Goal: Information Seeking & Learning: Obtain resource

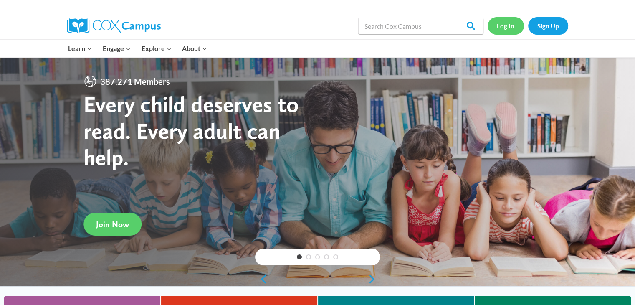
click at [501, 20] on link "Log In" at bounding box center [506, 25] width 36 height 17
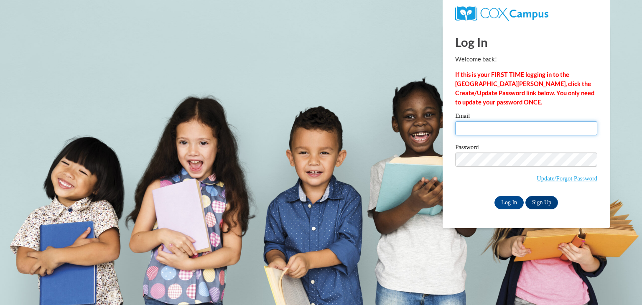
click at [482, 127] on input "Email" at bounding box center [526, 128] width 142 height 14
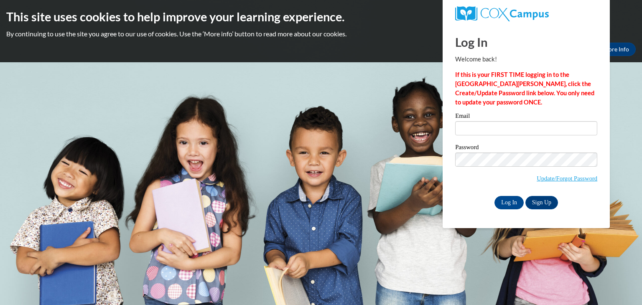
click at [384, 150] on body "This site uses cookies to help improve your learning experience. By continuing …" at bounding box center [321, 152] width 642 height 305
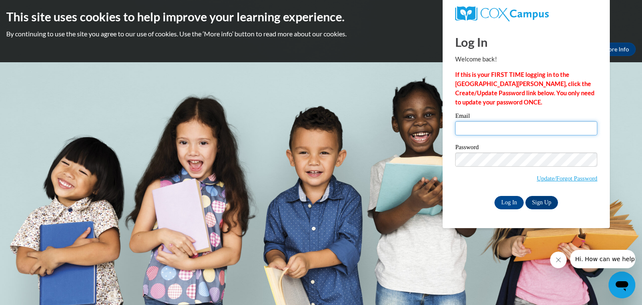
click at [480, 123] on input "Email" at bounding box center [526, 128] width 142 height 14
type input "pagetiffanie24@gmail.com"
click at [539, 206] on link "Sign Up" at bounding box center [541, 202] width 33 height 13
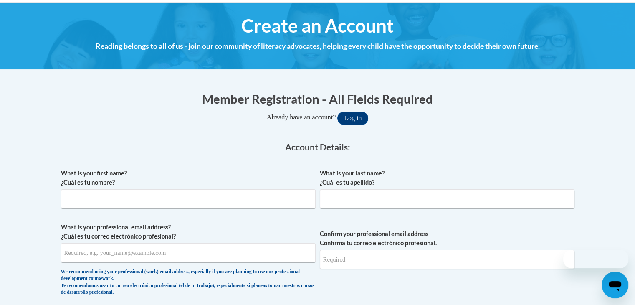
scroll to position [88, 0]
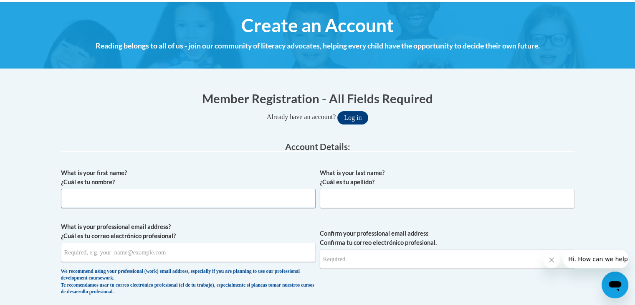
click at [125, 198] on input "What is your first name? ¿Cuál es tu nombre?" at bounding box center [188, 198] width 255 height 19
type input "[PERSON_NAME]"
type input "Page"
type input "[EMAIL_ADDRESS][DOMAIN_NAME]"
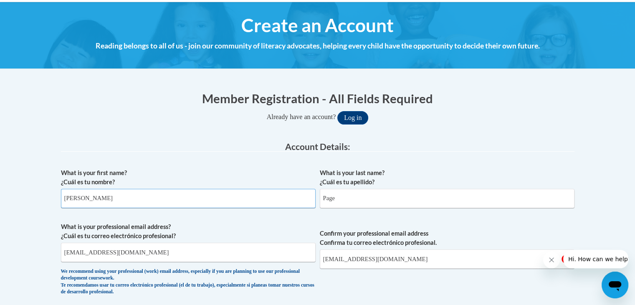
scroll to position [185, 0]
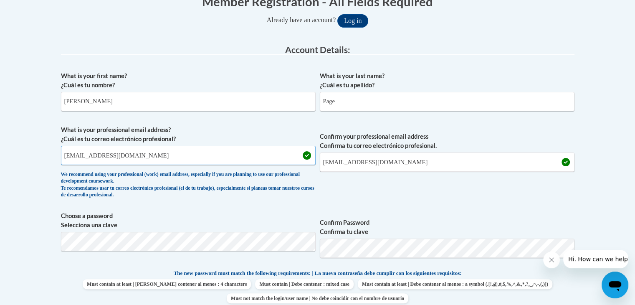
drag, startPoint x: 152, startPoint y: 158, endPoint x: 52, endPoint y: 159, distance: 99.8
type input "[DOMAIN_NAME][EMAIL_ADDRESS][DOMAIN_NAME]"
click at [55, 157] on div "Member Registration - All Fields Required Already have an account? Log in Prefe…" at bounding box center [318, 311] width 526 height 652
click at [115, 151] on input "tiffanie.page@dalton.k12.ga.us" at bounding box center [188, 155] width 255 height 19
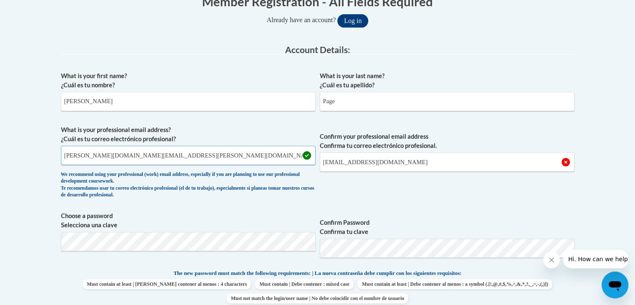
click at [115, 151] on input "tiffanie.page@dalton.k12.ga.us" at bounding box center [188, 155] width 255 height 19
click at [375, 159] on input "pagetiffanie24@gmail.com" at bounding box center [447, 161] width 255 height 19
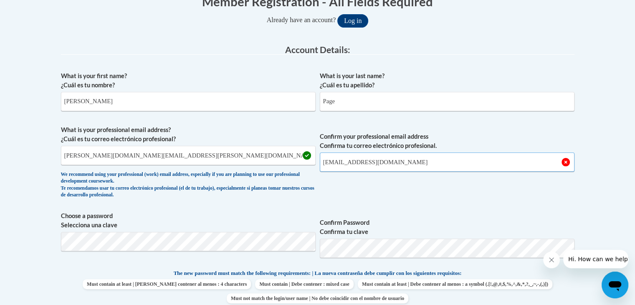
click at [371, 159] on input "pagetiffanie24@gmail.com" at bounding box center [447, 161] width 255 height 19
click at [426, 171] on input "pagetiffanie24@gmail.com" at bounding box center [447, 161] width 255 height 19
drag, startPoint x: 385, startPoint y: 157, endPoint x: 372, endPoint y: 162, distance: 14.3
click at [372, 162] on input "pagetiffanie24@gmail.com" at bounding box center [447, 161] width 255 height 19
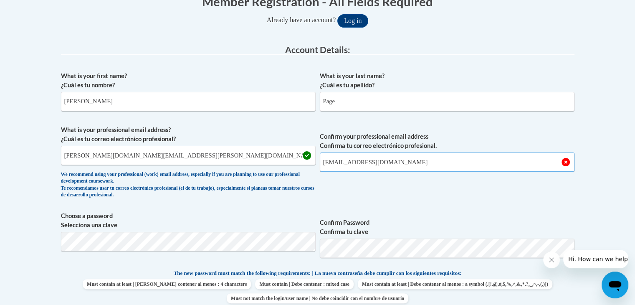
drag, startPoint x: 415, startPoint y: 163, endPoint x: 281, endPoint y: 175, distance: 134.2
click at [281, 175] on span "What is your professional email address? ¿Cuál es tu correo electrónico profesi…" at bounding box center [318, 163] width 514 height 77
type input "[DOMAIN_NAME][EMAIL_ADDRESS][DOMAIN_NAME]"
click at [337, 14] on button "Log in" at bounding box center [352, 20] width 31 height 13
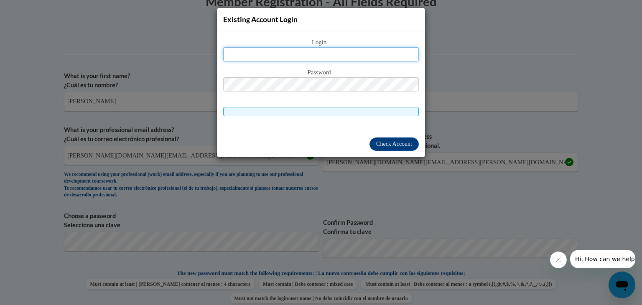
click at [319, 54] on input "text" at bounding box center [320, 54] width 195 height 14
type input "pagetiffanie24@gmail.com"
click at [322, 58] on input "pagetiffanie24@gmail.com" at bounding box center [320, 54] width 195 height 14
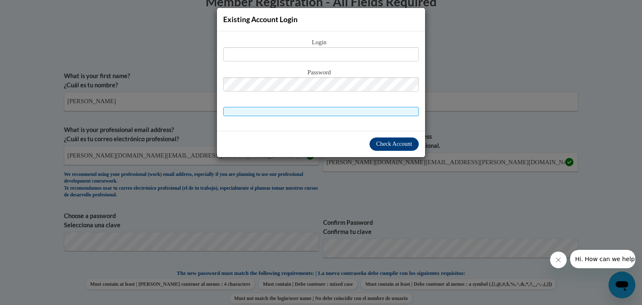
click at [84, 41] on div "Existing Account Login Login Password" at bounding box center [321, 152] width 642 height 305
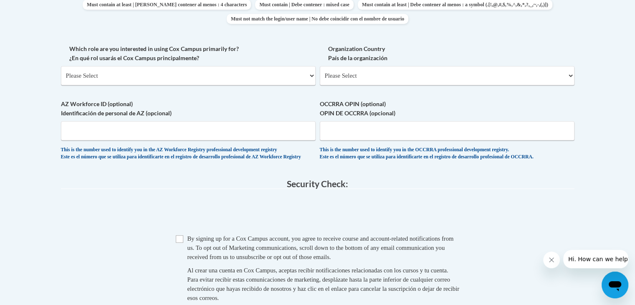
scroll to position [464, 0]
click at [89, 72] on select "Please Select College/University | Colegio/Universidad Community/Nonprofit Part…" at bounding box center [188, 75] width 255 height 19
select select "fbf2d438-af2f-41f8-98f1-81c410e29de3"
click at [61, 66] on select "Please Select College/University | Colegio/Universidad Community/Nonprofit Part…" at bounding box center [188, 75] width 255 height 19
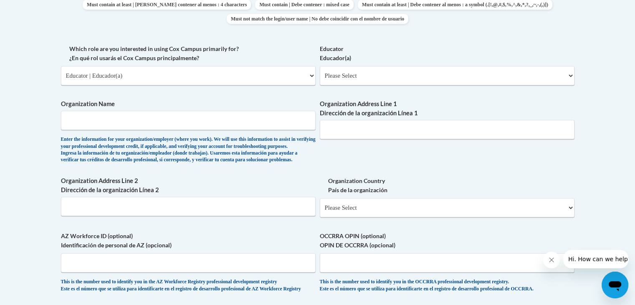
click at [417, 64] on span "Educator Educador(a) Please Select Early Learning/Daycare Teacher/Family Home C…" at bounding box center [447, 64] width 255 height 41
click at [398, 76] on select "Please Select Early Learning/Daycare Teacher/Family Home Care Provider | Maestr…" at bounding box center [447, 75] width 255 height 19
select select "8e40623d-54d0-45cd-9f92-5df65cd3f8cf"
click at [320, 66] on select "Please Select Early Learning/Daycare Teacher/Family Home Care Provider | Maestr…" at bounding box center [447, 75] width 255 height 19
click at [128, 113] on input "Organization Name" at bounding box center [188, 120] width 255 height 19
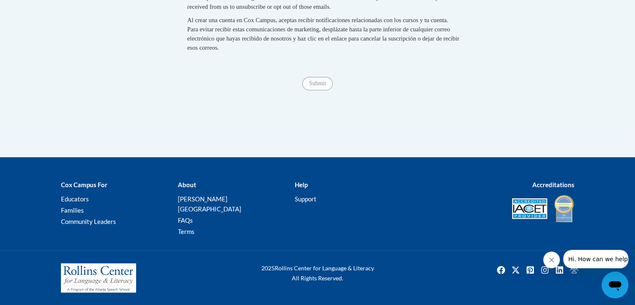
scroll to position [644, 0]
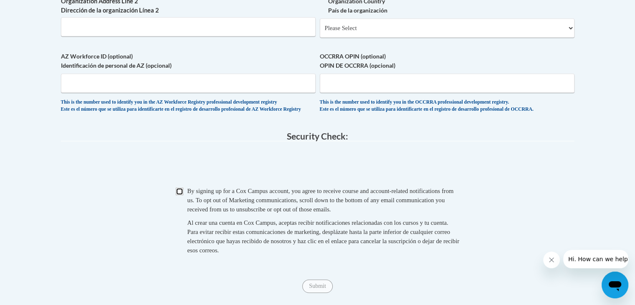
click at [177, 195] on input "Checkbox" at bounding box center [180, 192] width 8 height 8
checkbox input "true"
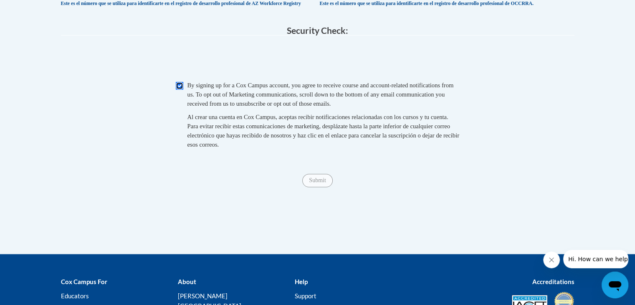
scroll to position [771, 0]
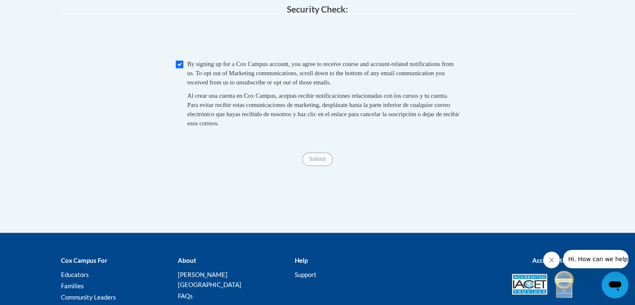
click at [317, 166] on div "Submit Submit" at bounding box center [318, 158] width 514 height 13
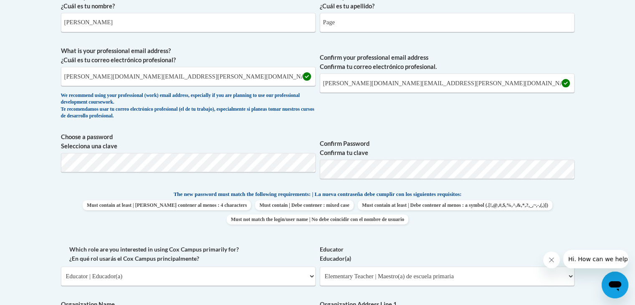
scroll to position [264, 0]
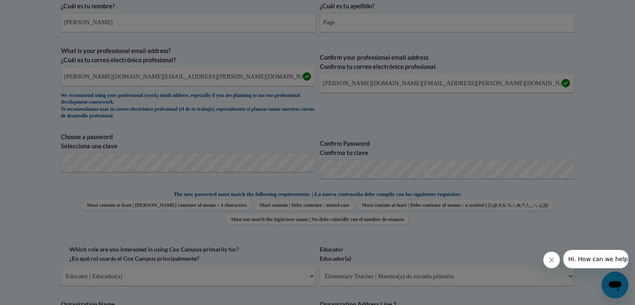
scroll to position [289, 0]
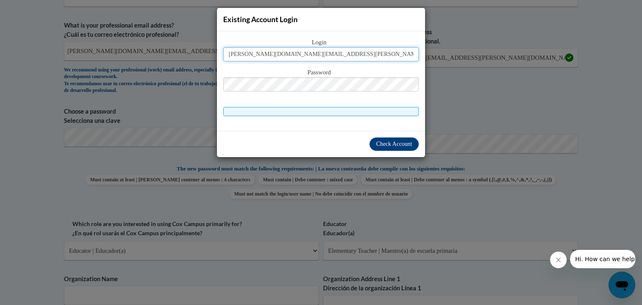
type input "tiffanie.page@dalton.k12.us.gov"
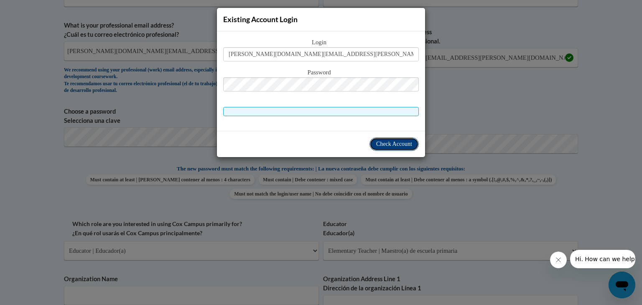
click at [391, 144] on span "Check Account" at bounding box center [394, 144] width 36 height 6
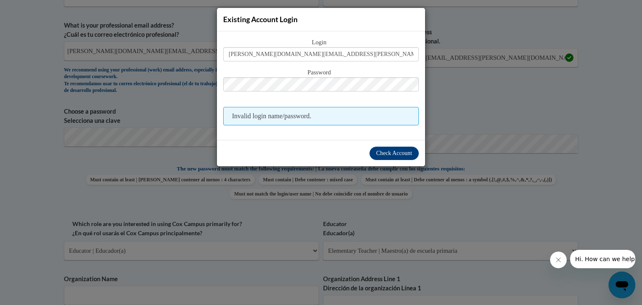
click at [550, 82] on div "Existing Account Login Login tiffanie.page@dalton.k12.us.gov Password Invalid l…" at bounding box center [321, 152] width 642 height 305
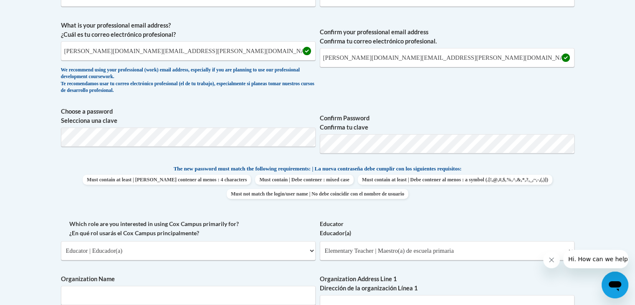
scroll to position [681, 0]
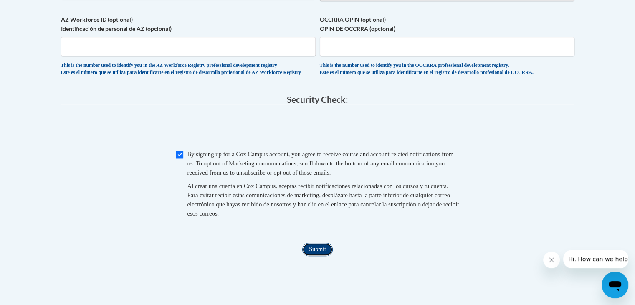
click at [312, 256] on input "Submit" at bounding box center [317, 249] width 30 height 13
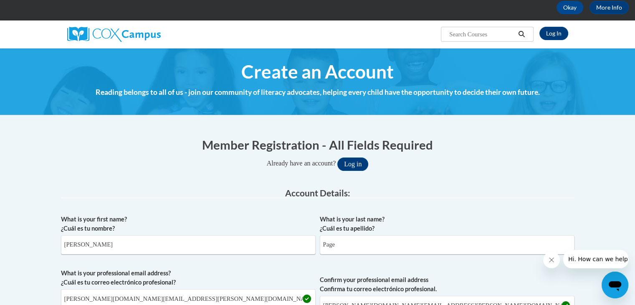
scroll to position [39, 0]
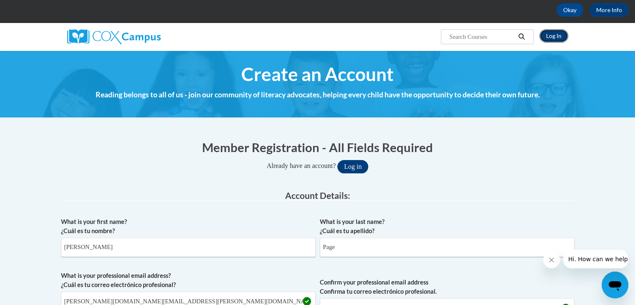
click at [555, 32] on link "Log In" at bounding box center [554, 35] width 29 height 13
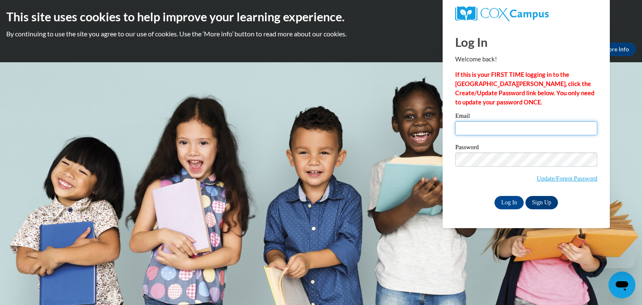
click at [480, 125] on input "Email" at bounding box center [526, 128] width 142 height 14
type input "[PERSON_NAME][DOMAIN_NAME][EMAIL_ADDRESS][PERSON_NAME][DOMAIN_NAME]"
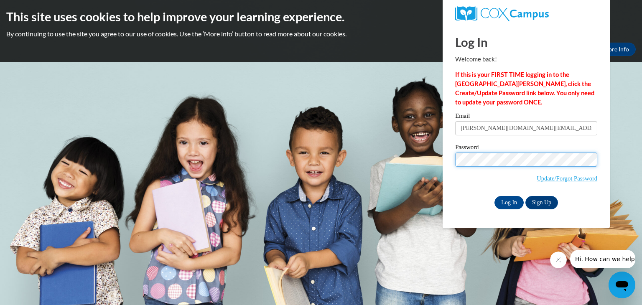
click at [494, 196] on input "Log In" at bounding box center [508, 202] width 29 height 13
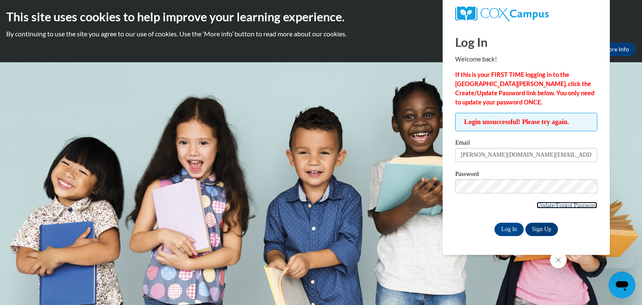
click at [560, 202] on link "Update/Forgot Password" at bounding box center [566, 205] width 61 height 7
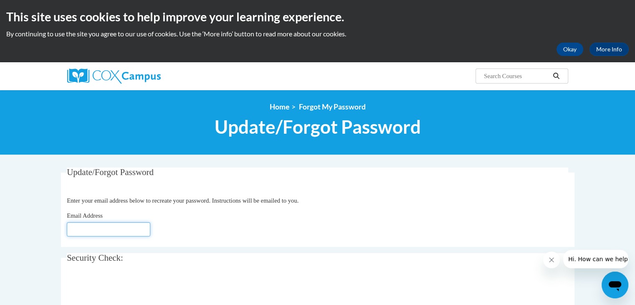
click at [124, 228] on input "Email Address" at bounding box center [109, 229] width 84 height 14
type input "[DOMAIN_NAME][EMAIL_ADDRESS][DOMAIN_NAME]"
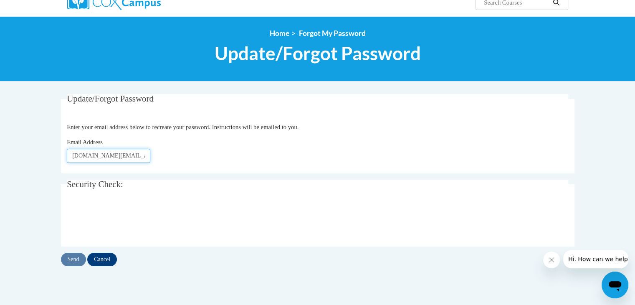
scroll to position [75, 0]
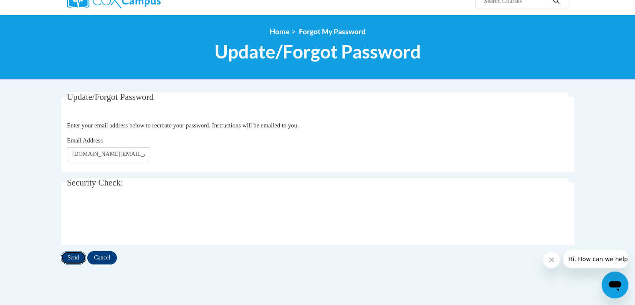
click at [69, 258] on input "Send" at bounding box center [73, 257] width 25 height 13
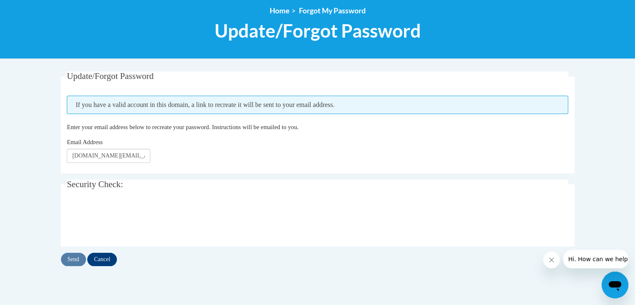
scroll to position [94, 0]
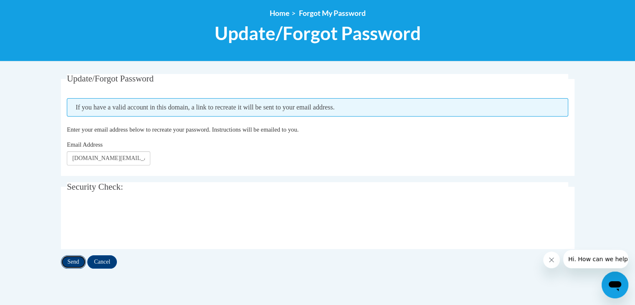
click at [70, 262] on input "Send" at bounding box center [73, 261] width 25 height 13
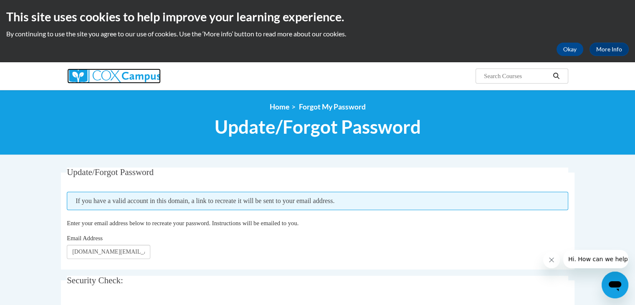
click at [106, 80] on img at bounding box center [114, 76] width 94 height 15
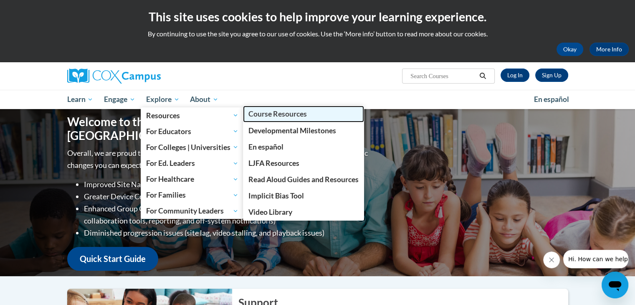
click at [282, 114] on span "Course Resources" at bounding box center [278, 113] width 58 height 9
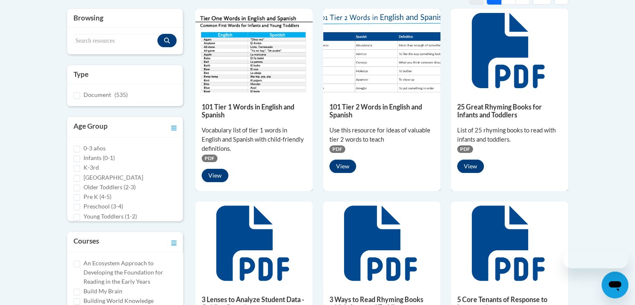
scroll to position [197, 0]
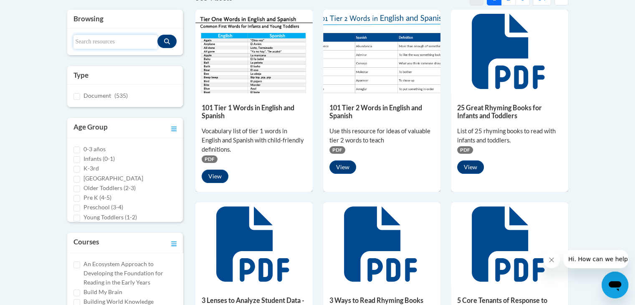
click at [96, 36] on input "Search resources" at bounding box center [116, 42] width 84 height 14
type input "decodable"
click at [165, 41] on icon "Search resources" at bounding box center [167, 41] width 6 height 6
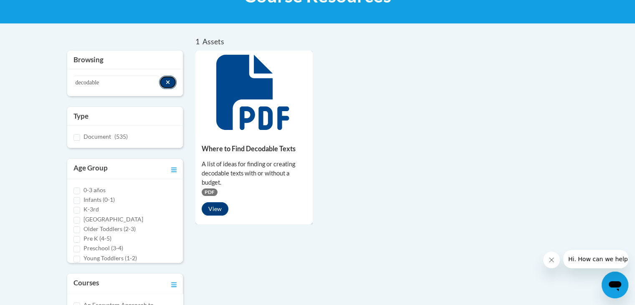
scroll to position [144, 0]
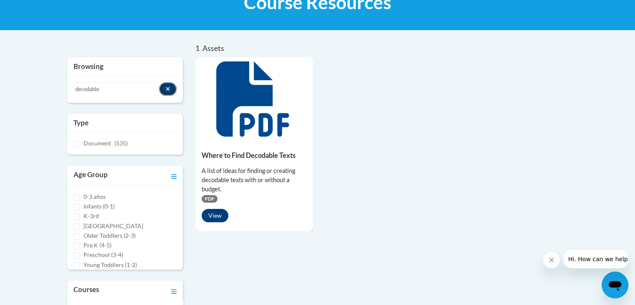
click at [170, 87] on button "Search resources" at bounding box center [168, 88] width 18 height 13
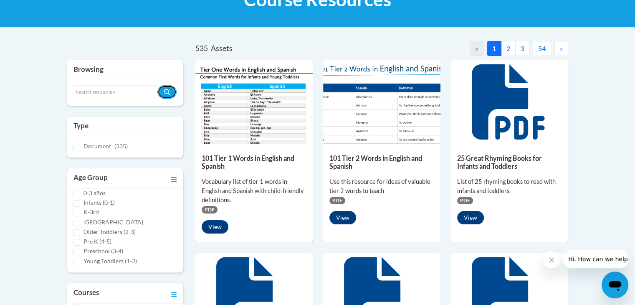
scroll to position [146, 0]
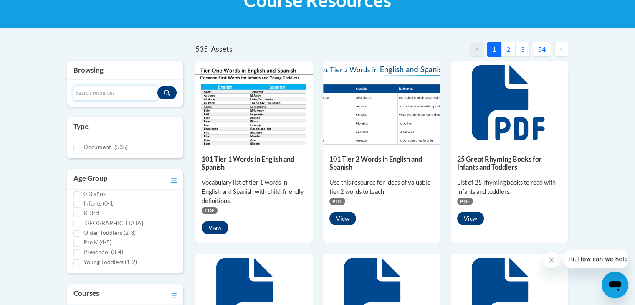
click at [84, 97] on input "Search resources" at bounding box center [116, 93] width 84 height 14
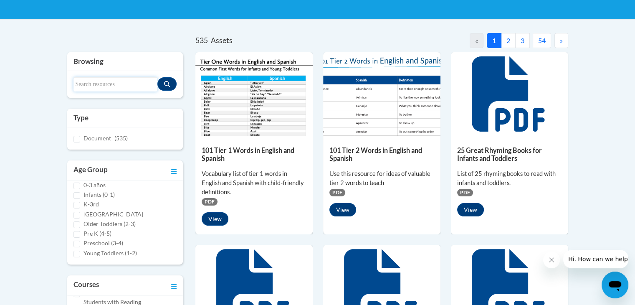
scroll to position [0, 0]
click at [92, 82] on input "Search resources" at bounding box center [116, 84] width 84 height 14
click at [167, 79] on button "Search resources" at bounding box center [166, 83] width 19 height 13
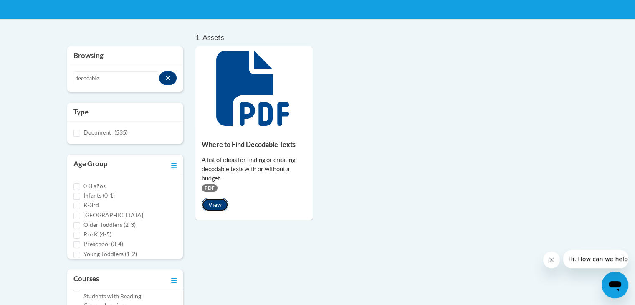
click at [216, 205] on button "View" at bounding box center [215, 204] width 27 height 13
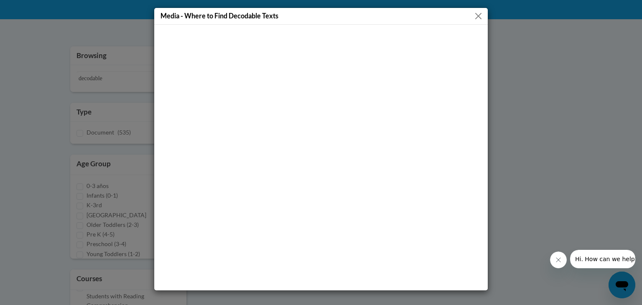
click at [476, 23] on div "Media - Where to Find Decodable Texts" at bounding box center [320, 16] width 333 height 17
click at [479, 18] on button "Close" at bounding box center [478, 16] width 10 height 10
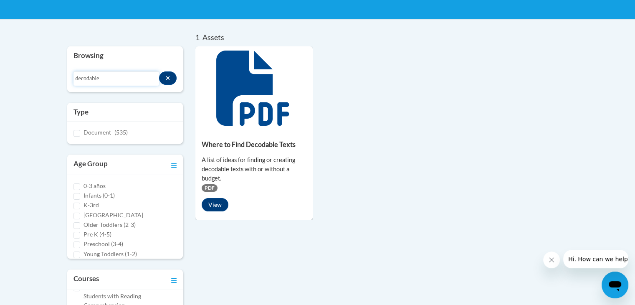
click at [104, 81] on input "decodable" at bounding box center [117, 78] width 86 height 14
type input "routine"
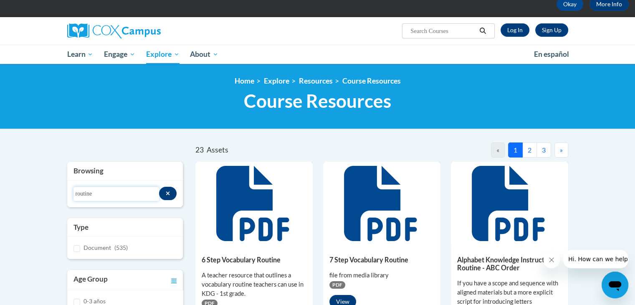
scroll to position [28, 0]
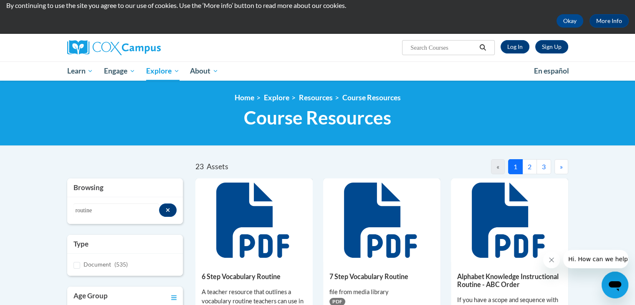
click at [528, 169] on button "2" at bounding box center [530, 166] width 15 height 15
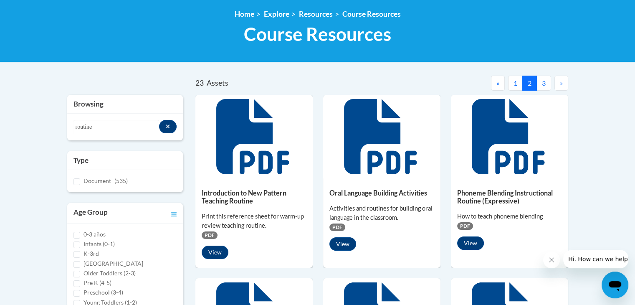
scroll to position [0, 0]
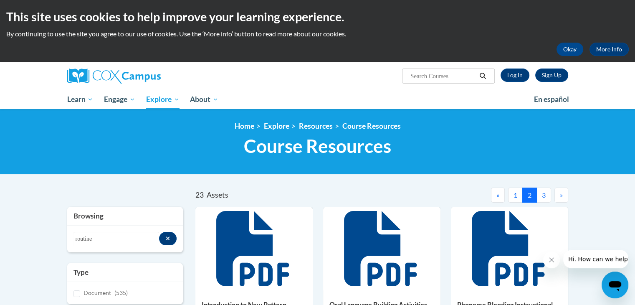
click at [541, 193] on button "3" at bounding box center [544, 195] width 15 height 15
click at [167, 239] on icon "Search resources" at bounding box center [168, 239] width 5 height 6
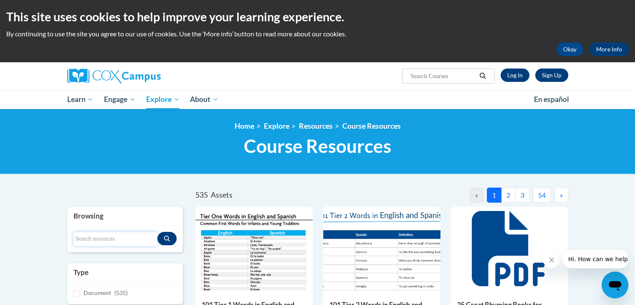
click at [109, 241] on input "Search resources" at bounding box center [116, 239] width 84 height 14
